Goal: Task Accomplishment & Management: Use online tool/utility

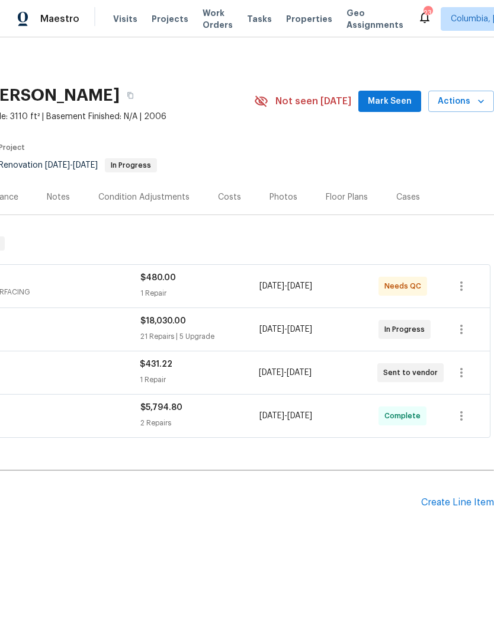
scroll to position [0, 175]
click at [451, 506] on div "Create Line Item" at bounding box center [458, 502] width 73 height 11
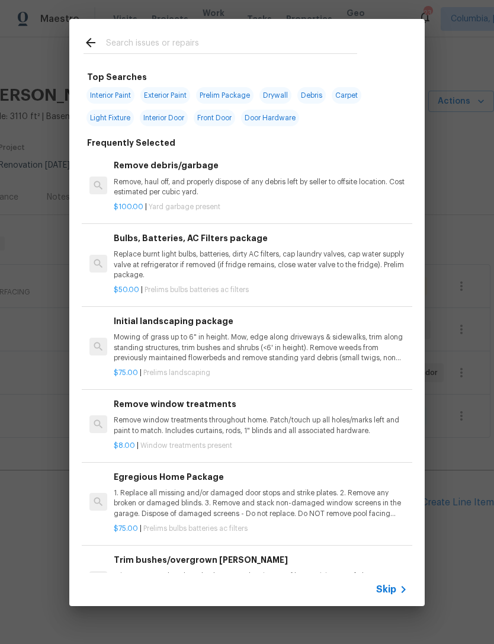
click at [126, 42] on input "text" at bounding box center [231, 45] width 251 height 18
type input "Hvac"
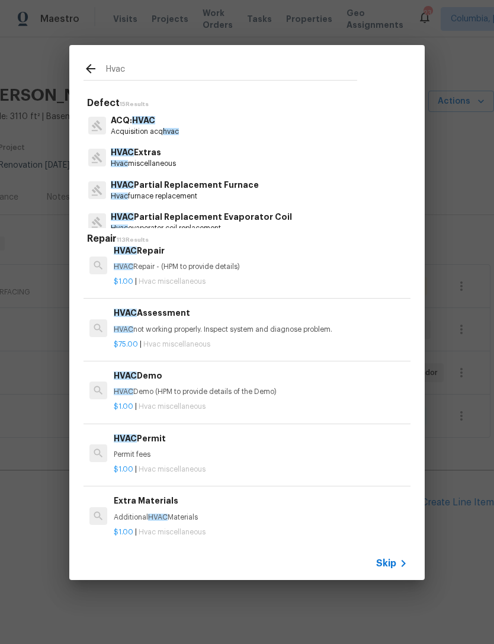
scroll to position [10, 1]
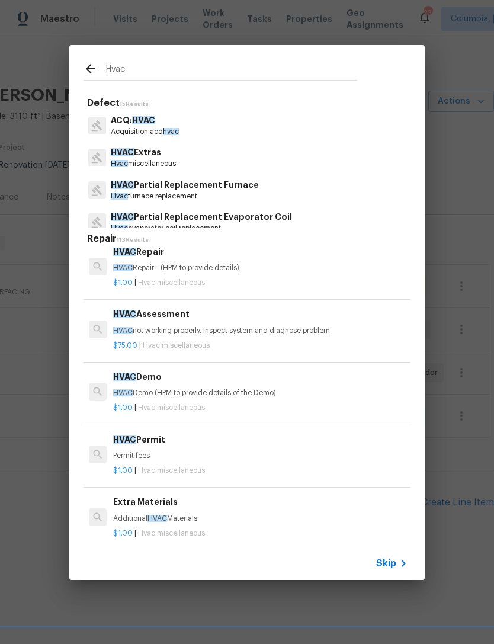
click at [315, 334] on p "HVAC not working properly. Inspect system and diagnose problem." at bounding box center [260, 331] width 294 height 10
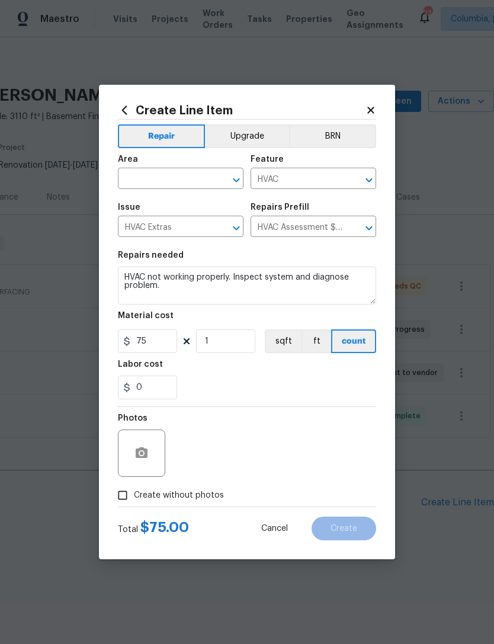
click at [133, 185] on input "text" at bounding box center [164, 180] width 92 height 18
click at [134, 210] on li "HVAC" at bounding box center [181, 206] width 126 height 20
type input "HVAC"
click at [304, 393] on div "0" at bounding box center [247, 388] width 258 height 24
click at [138, 461] on icon "button" at bounding box center [142, 453] width 14 height 14
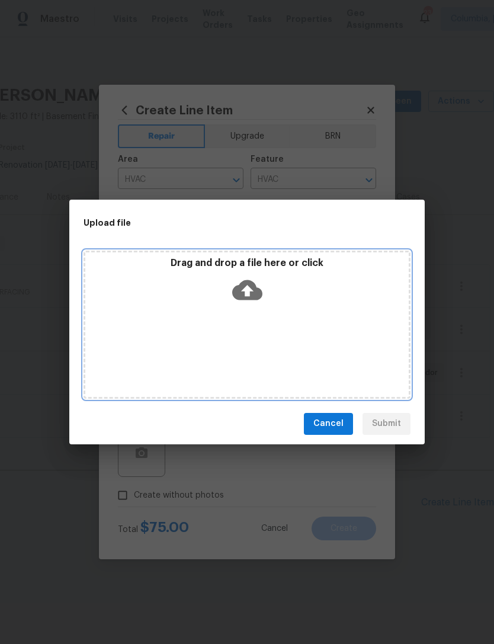
click at [257, 298] on icon at bounding box center [247, 290] width 30 height 20
